Goal: Task Accomplishment & Management: Manage account settings

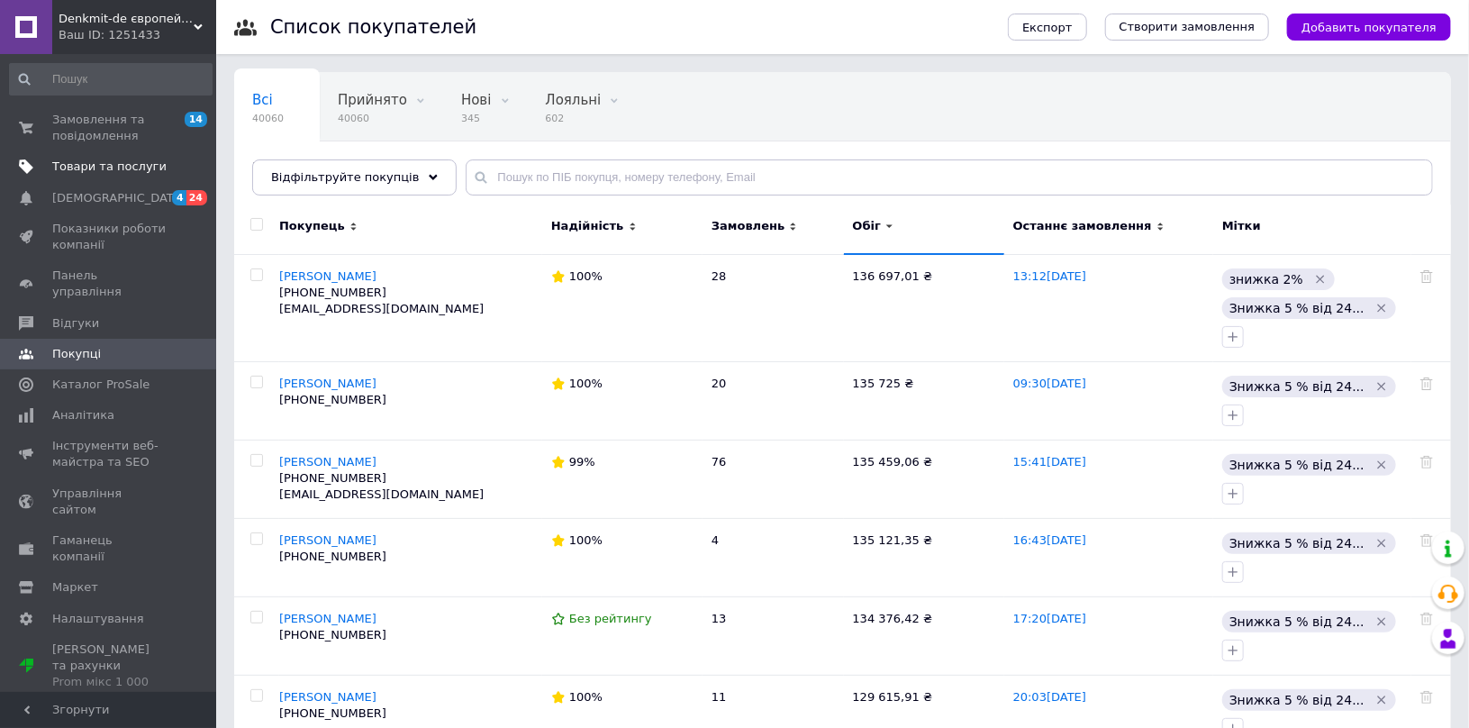
click at [95, 163] on span "Товари та послуги" at bounding box center [109, 166] width 114 height 16
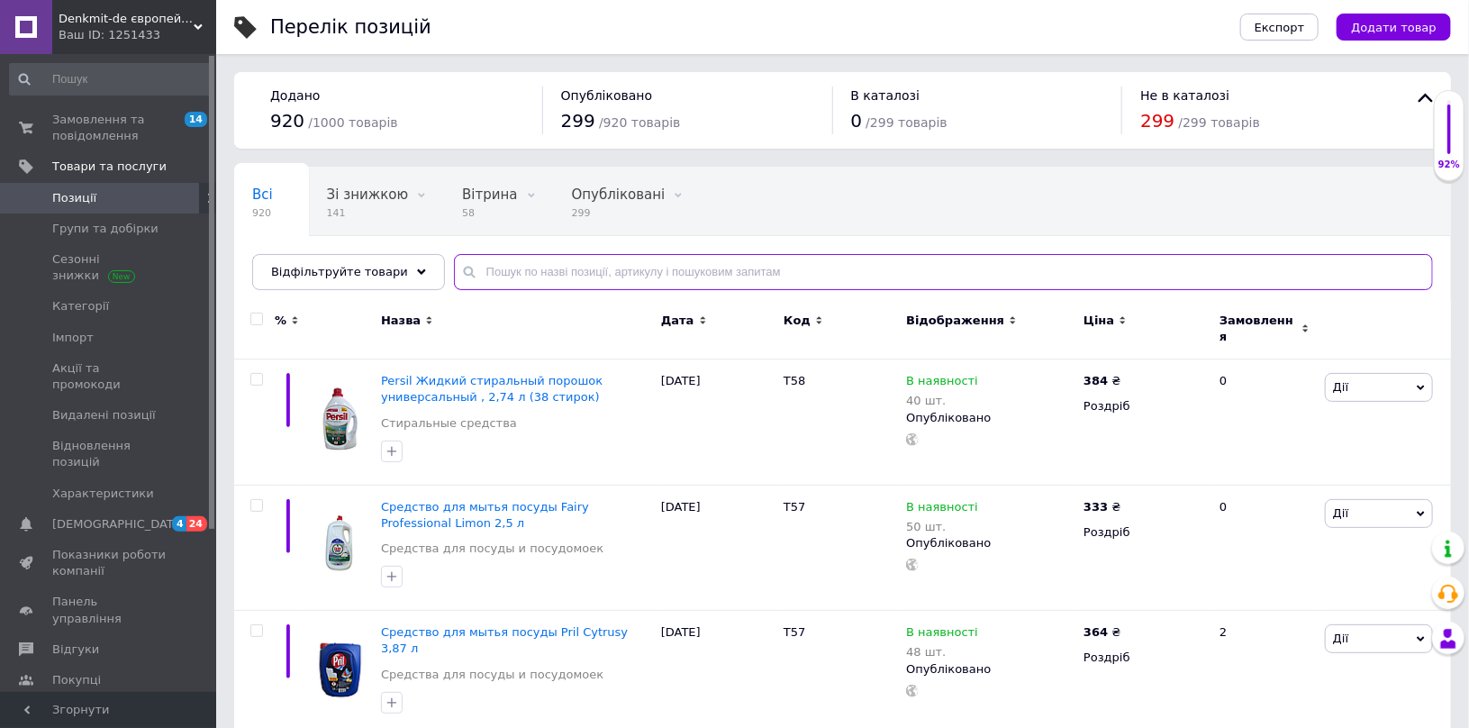
click at [652, 270] on input "text" at bounding box center [943, 272] width 979 height 36
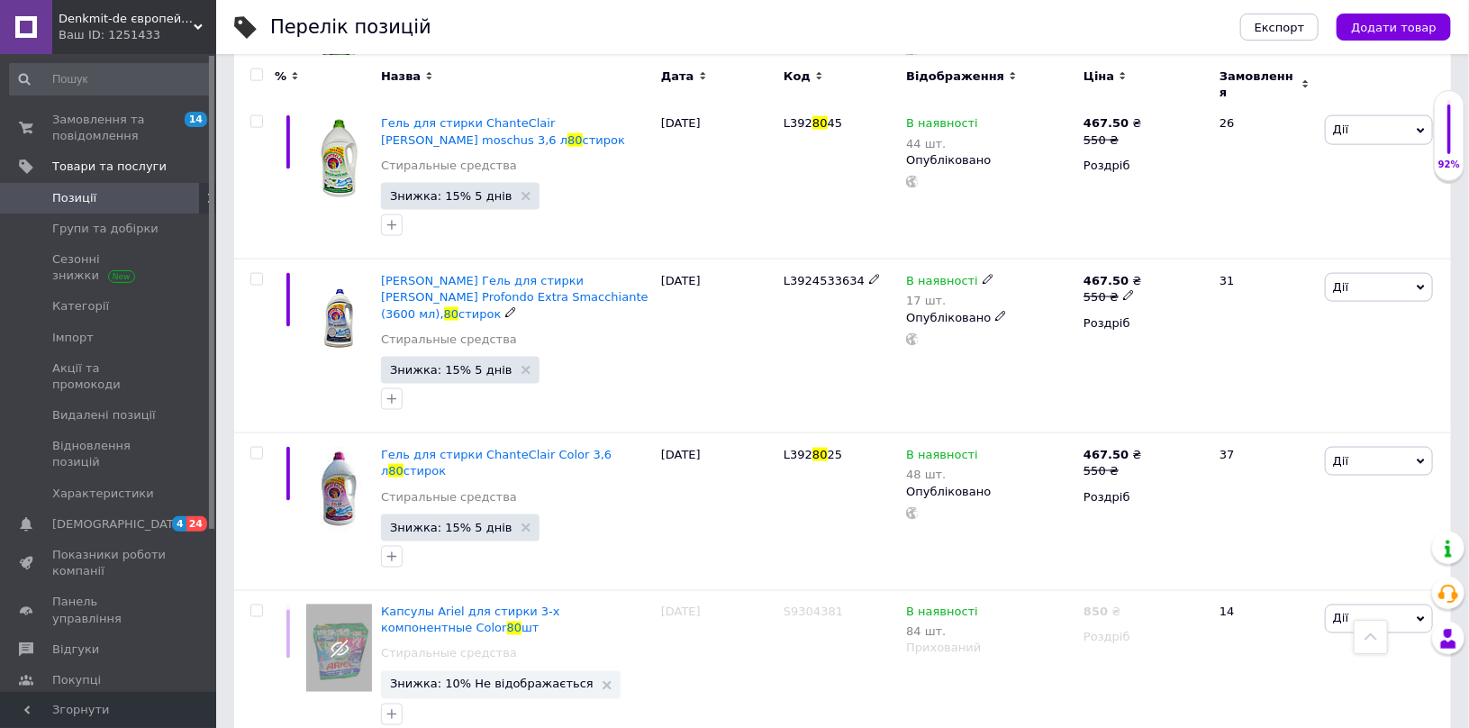
scroll to position [1171, 0]
type input "80 пр"
click at [982, 273] on icon at bounding box center [987, 278] width 11 height 11
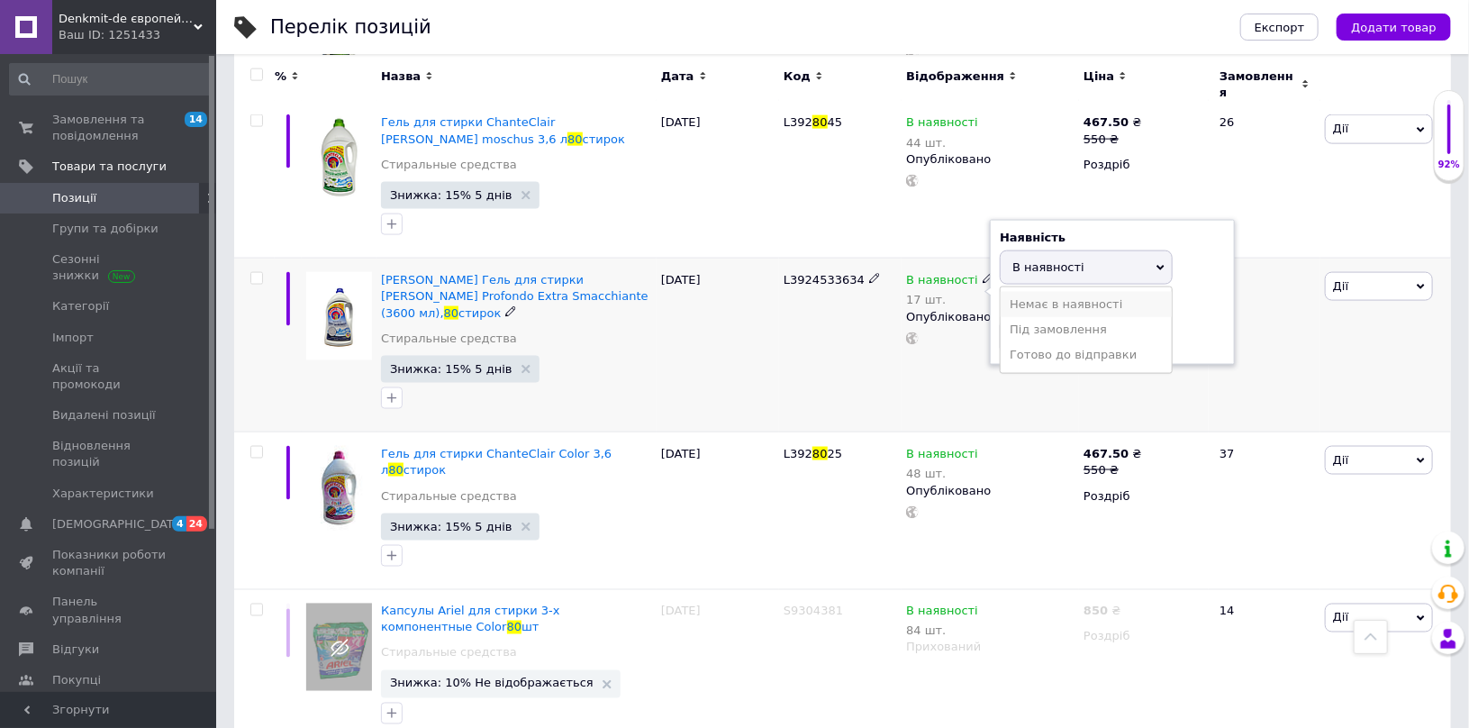
click at [1026, 292] on li "Немає в наявності" at bounding box center [1085, 304] width 171 height 25
click at [1035, 260] on span "Немає в наявності" at bounding box center [1068, 267] width 113 height 14
click at [1035, 292] on li "В наявності" at bounding box center [1085, 304] width 171 height 25
click at [829, 305] on div "L3924533634" at bounding box center [840, 345] width 122 height 174
click at [982, 273] on icon at bounding box center [987, 278] width 11 height 11
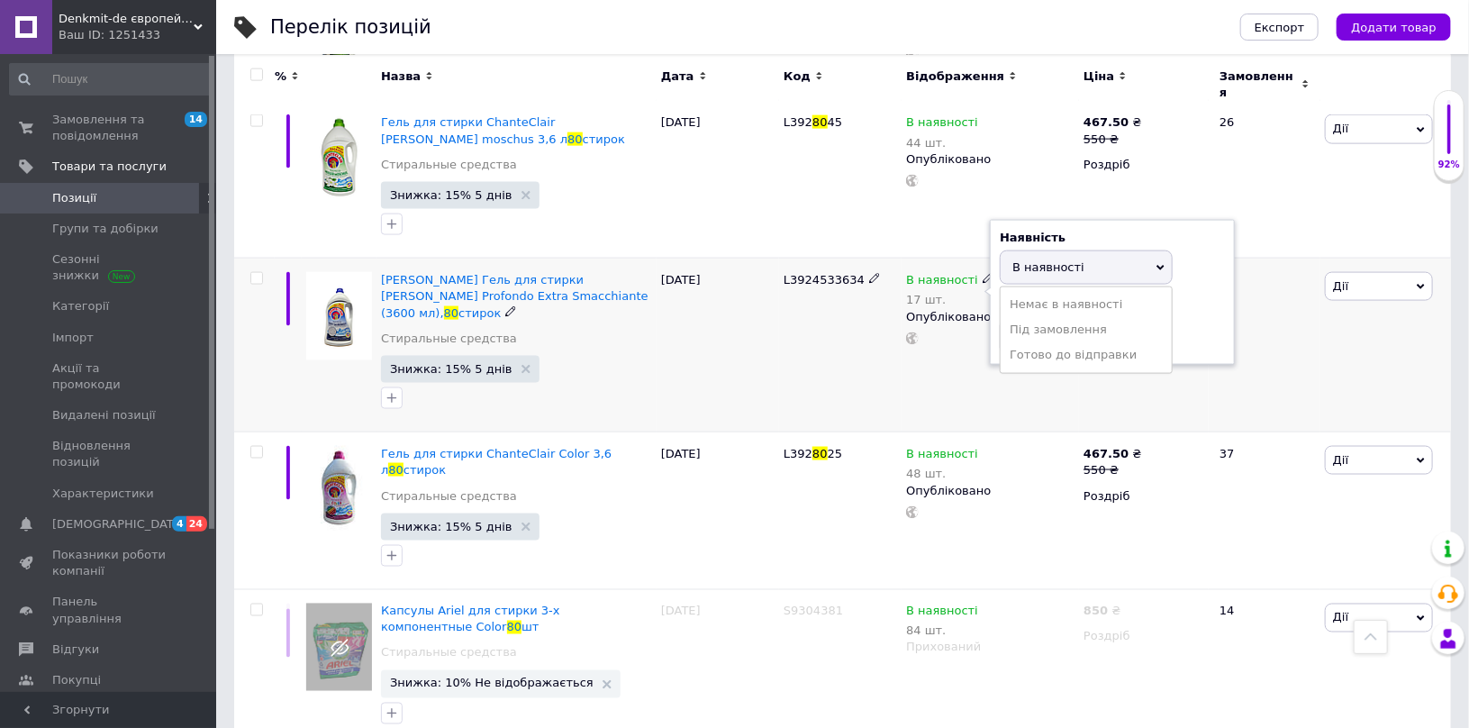
click at [1055, 260] on span "В наявності" at bounding box center [1048, 267] width 72 height 14
click at [1045, 319] on input "17" at bounding box center [1067, 337] width 137 height 36
type input "8"
click at [779, 338] on div "L3924533634" at bounding box center [840, 345] width 122 height 174
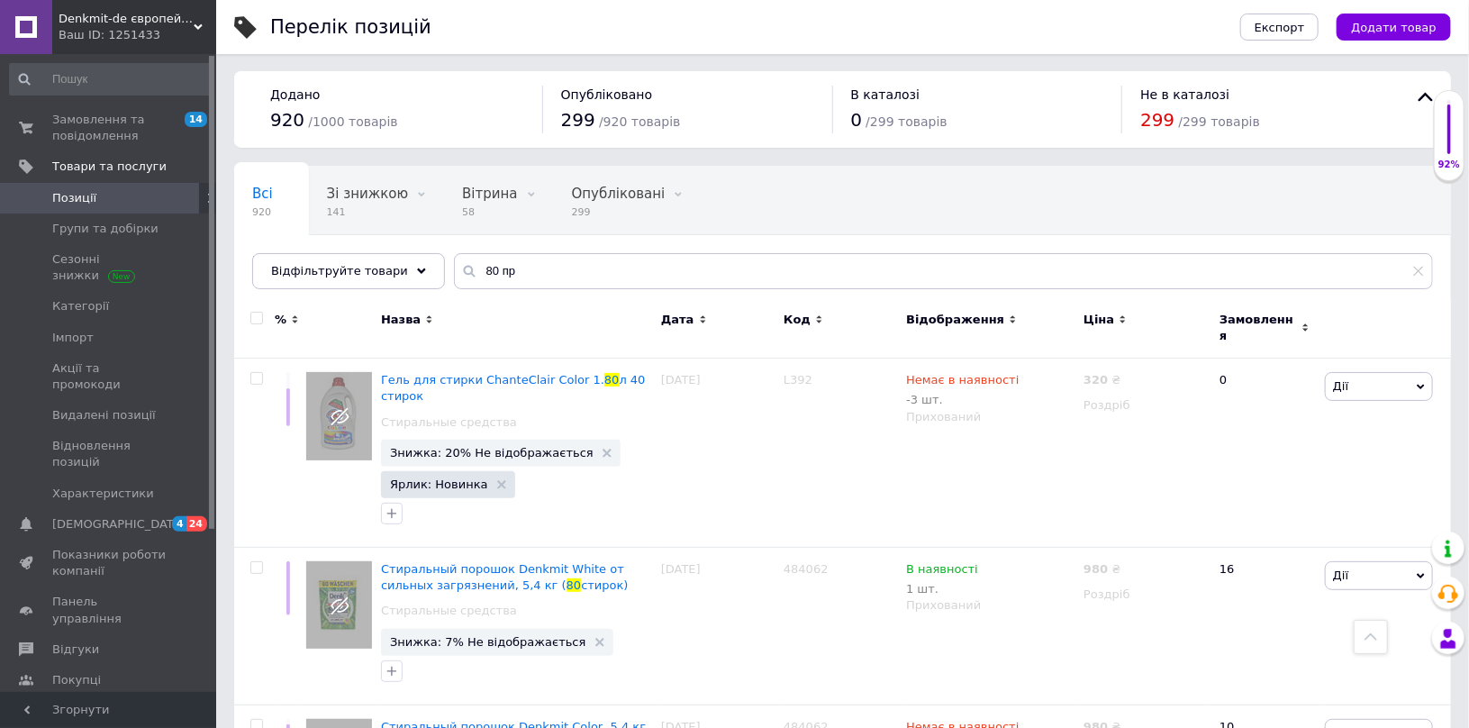
scroll to position [0, 0]
click at [99, 130] on span "Замовлення та повідомлення" at bounding box center [109, 128] width 114 height 32
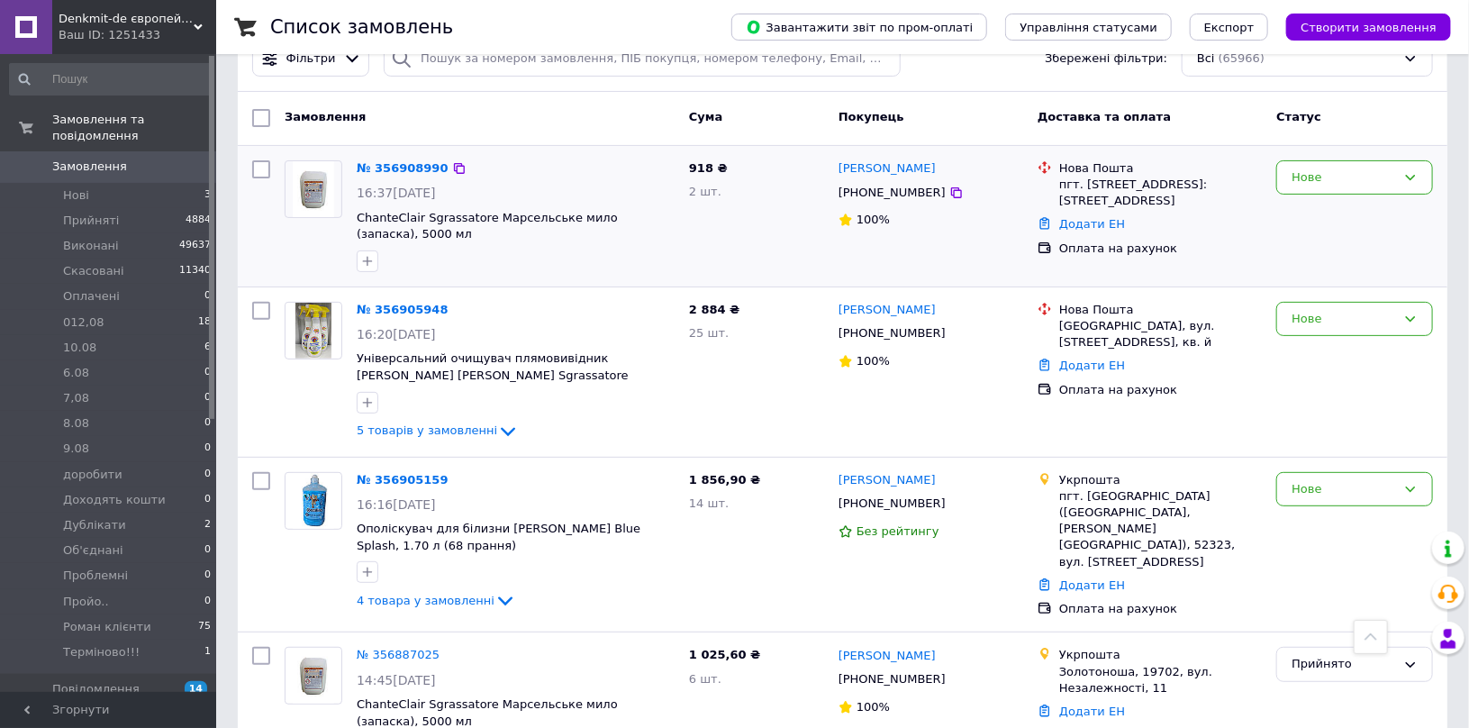
scroll to position [90, 0]
